Goal: Task Accomplishment & Management: Use online tool/utility

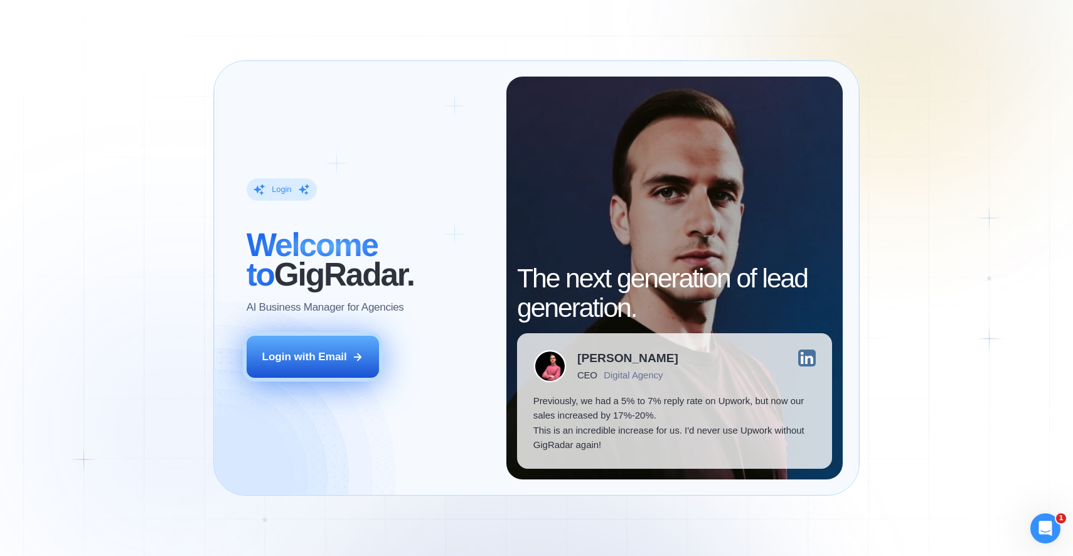
click at [349, 356] on button "Login with Email" at bounding box center [313, 356] width 133 height 41
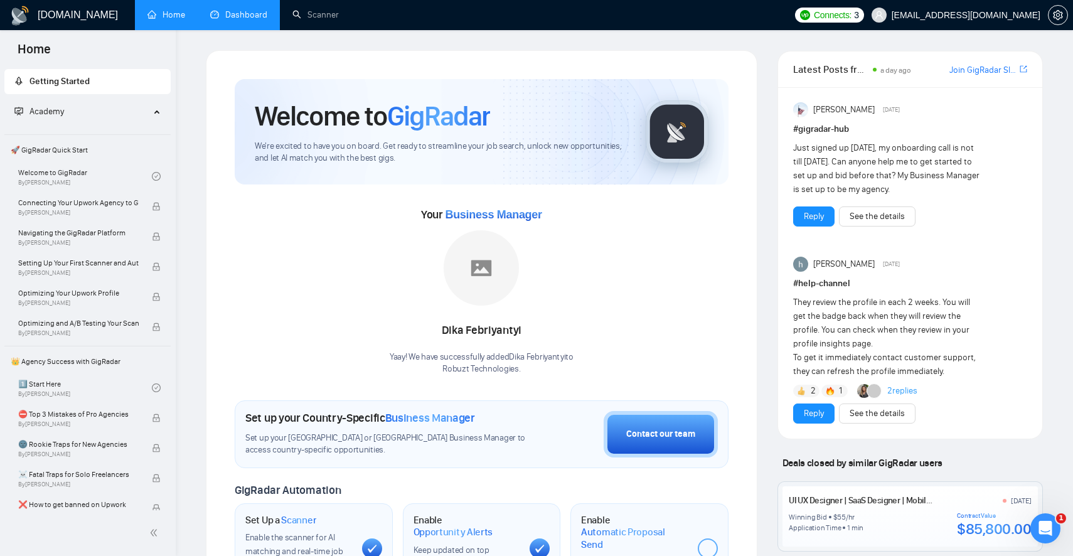
click at [251, 20] on link "Dashboard" at bounding box center [238, 14] width 57 height 11
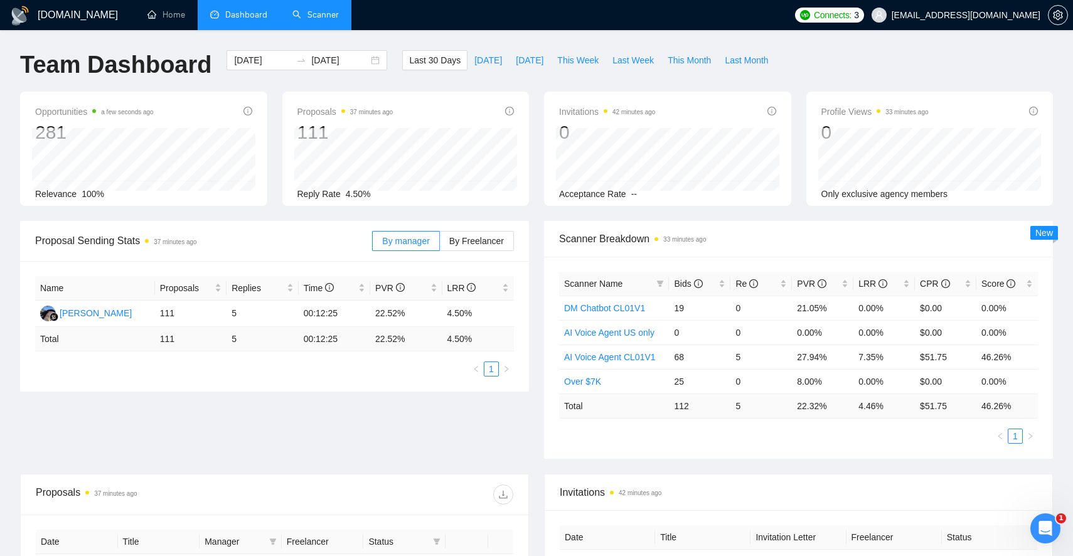
click at [327, 18] on link "Scanner" at bounding box center [316, 14] width 46 height 11
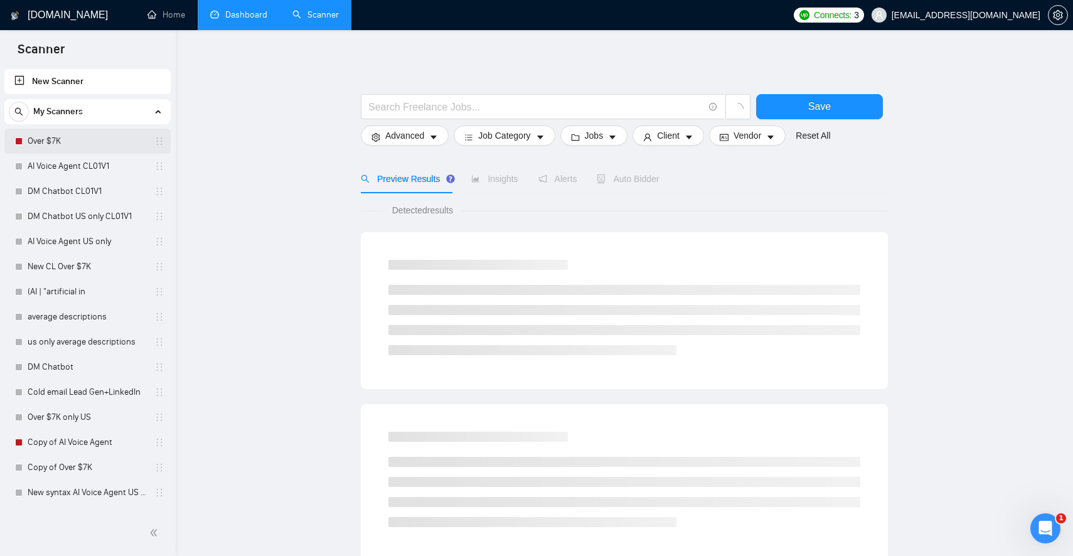
click at [84, 145] on link "Over $7K" at bounding box center [87, 141] width 119 height 25
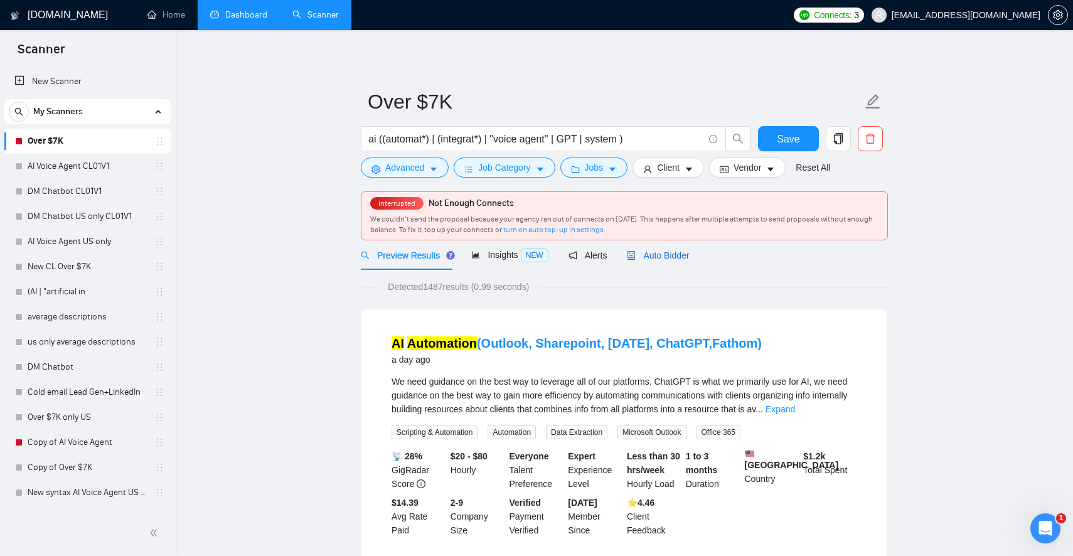
click at [674, 255] on span "Auto Bidder" at bounding box center [658, 255] width 62 height 10
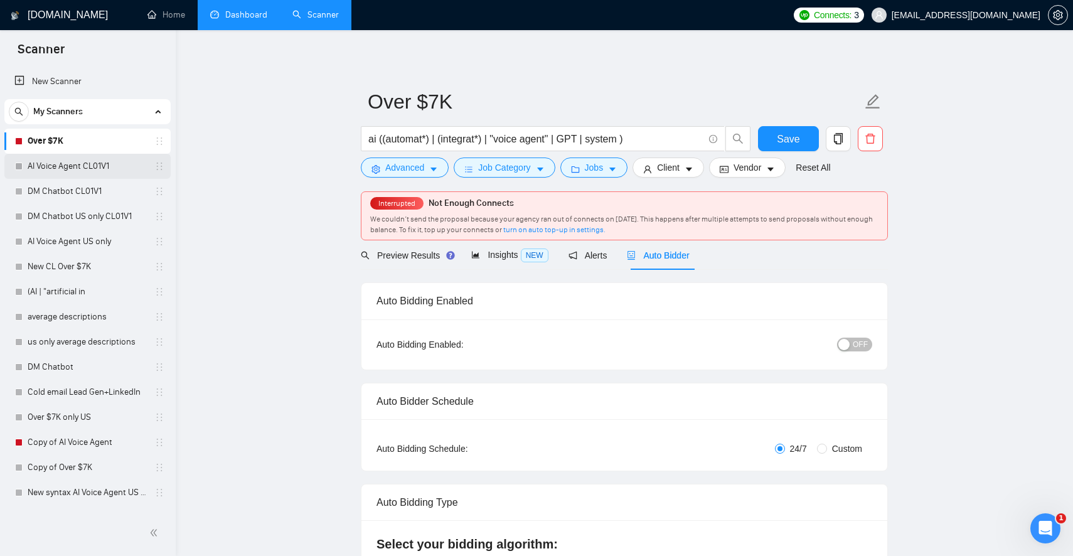
click at [107, 173] on link "AI Voice Agent CL01V1" at bounding box center [87, 166] width 119 height 25
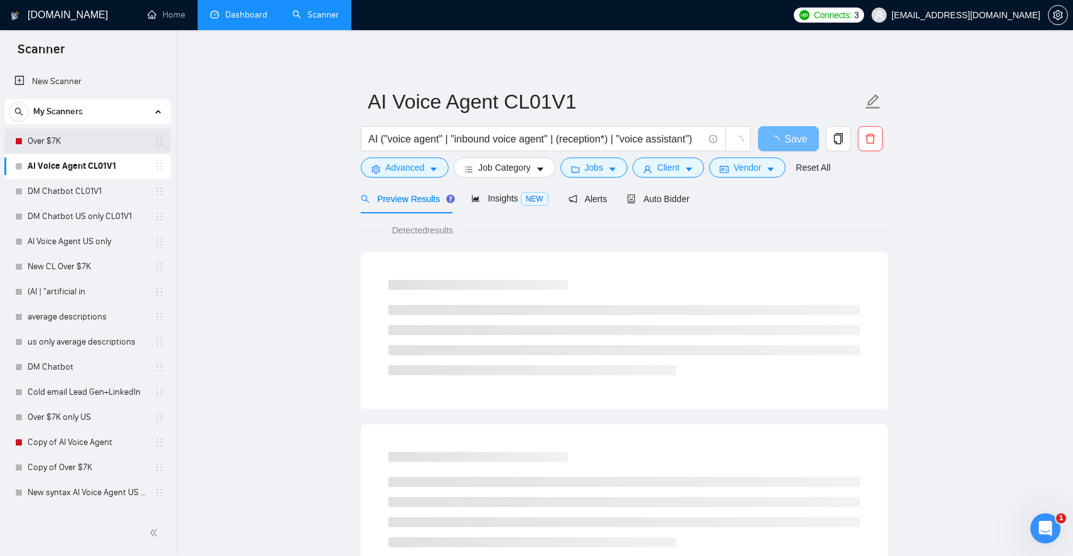
click at [109, 144] on link "Over $7K" at bounding box center [87, 141] width 119 height 25
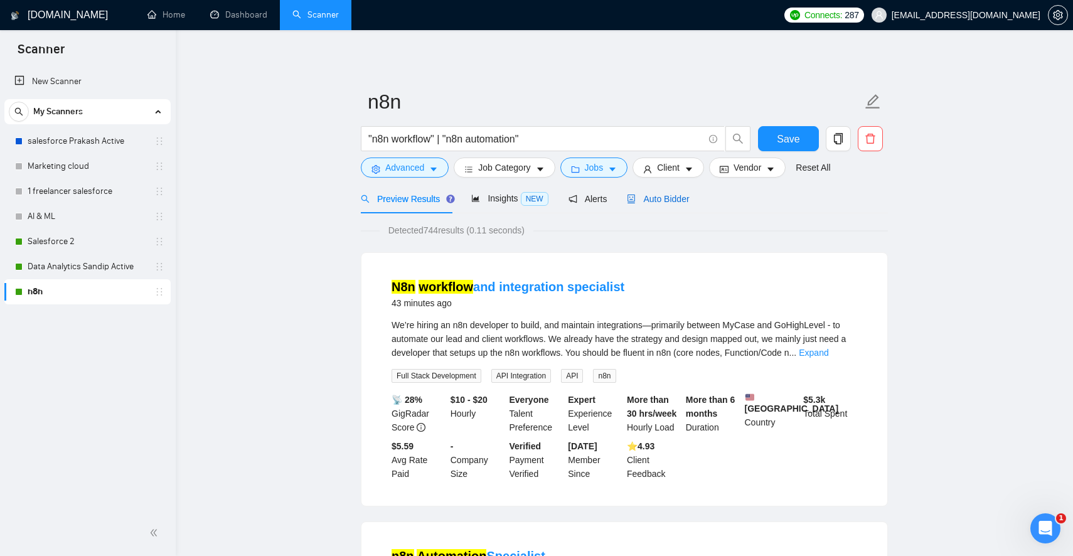
click at [645, 197] on span "Auto Bidder" at bounding box center [658, 199] width 62 height 10
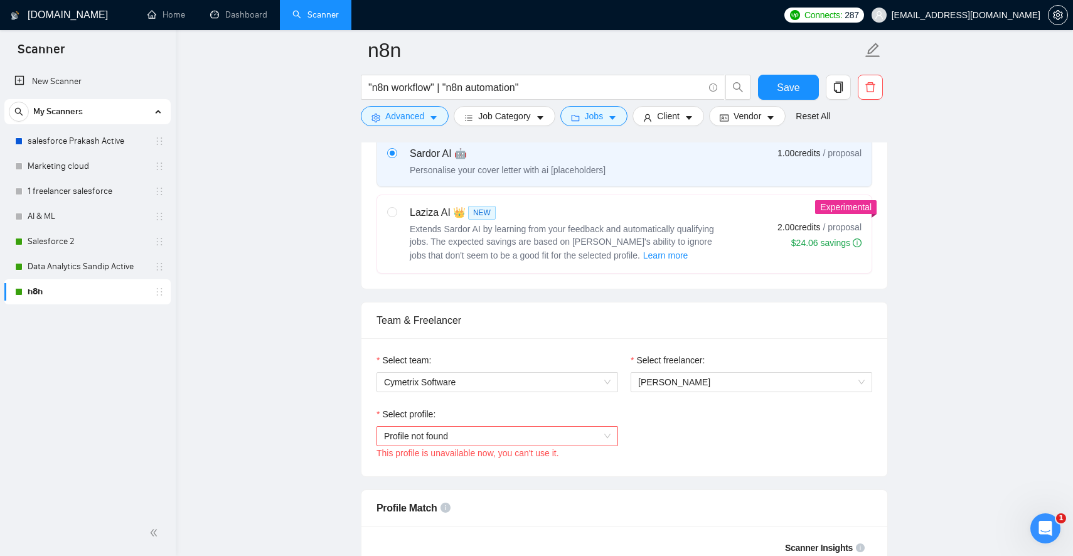
scroll to position [685, 0]
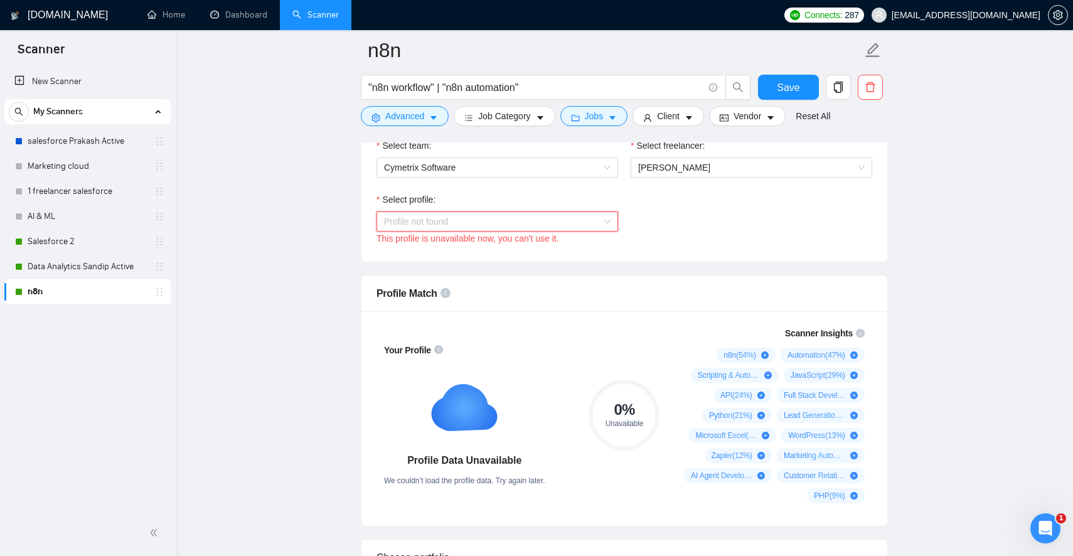
click at [568, 228] on span "Profile not found" at bounding box center [497, 221] width 227 height 19
click at [713, 229] on div "Select profile: Profile not found This profile is unavailable now, you can't us…" at bounding box center [624, 220] width 508 height 54
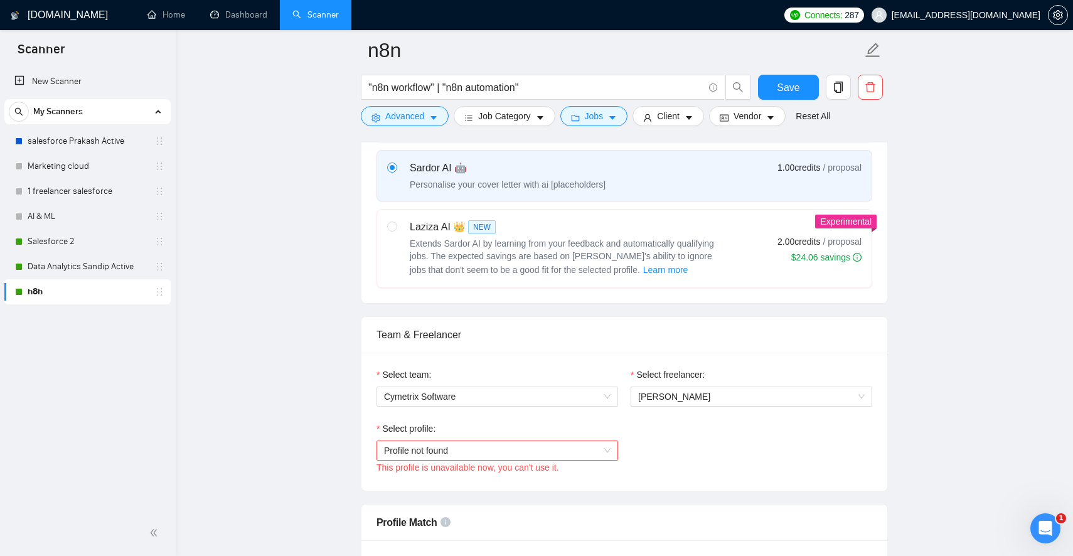
scroll to position [569, 0]
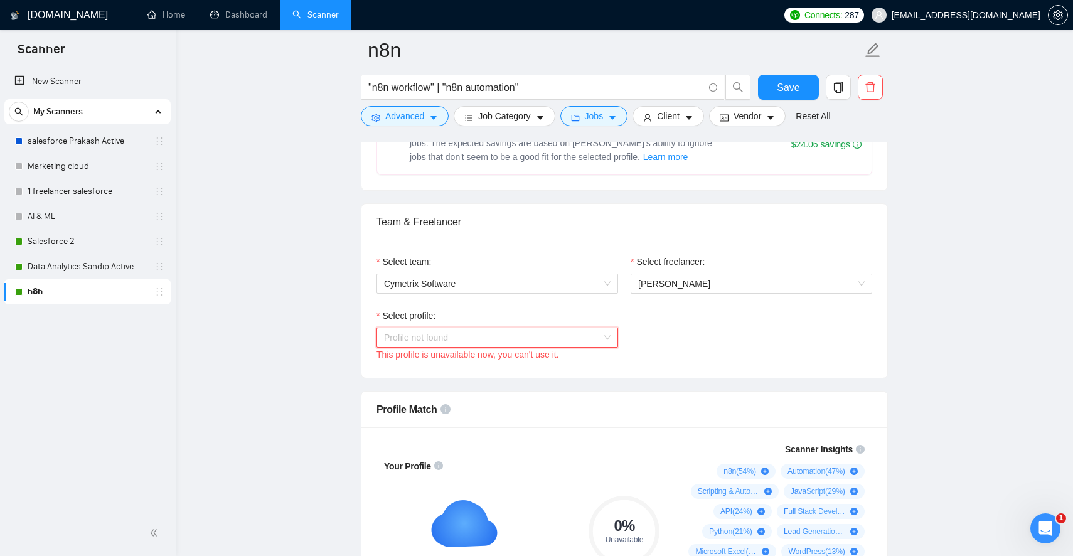
click at [600, 338] on span "Profile not found" at bounding box center [497, 337] width 227 height 19
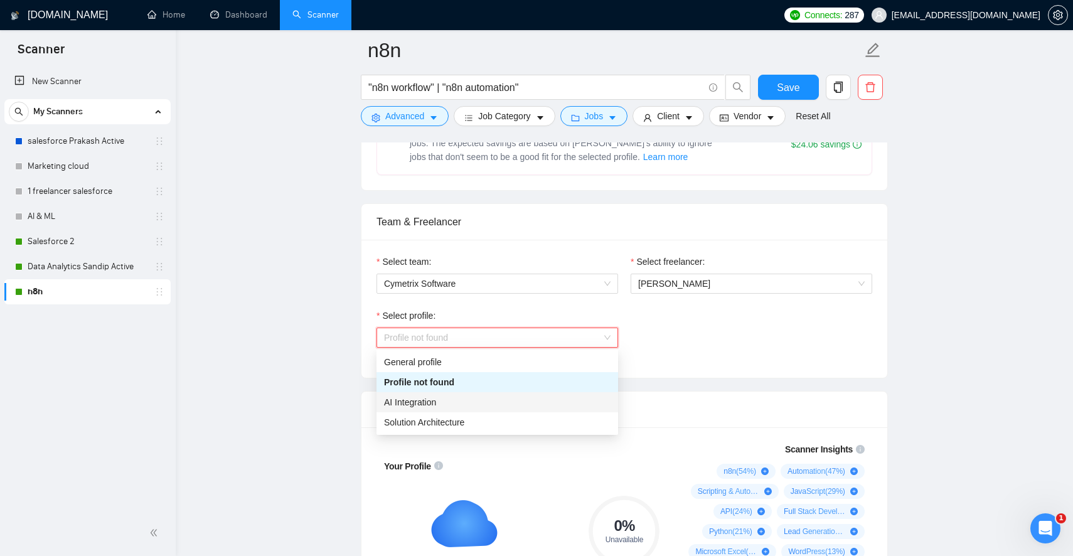
click at [577, 405] on div "AI Integration" at bounding box center [497, 402] width 227 height 14
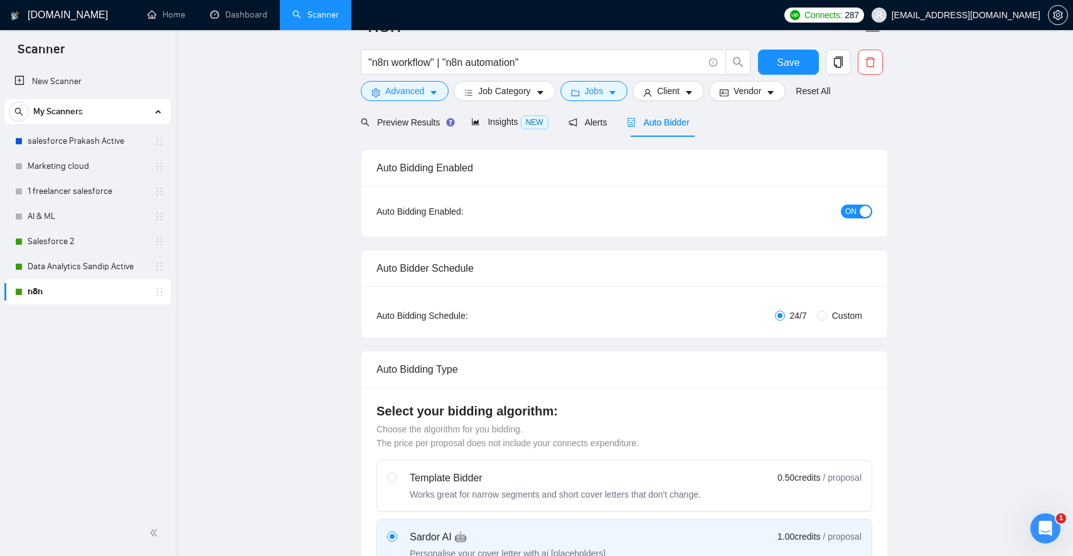
scroll to position [0, 0]
